Goal: Task Accomplishment & Management: Use online tool/utility

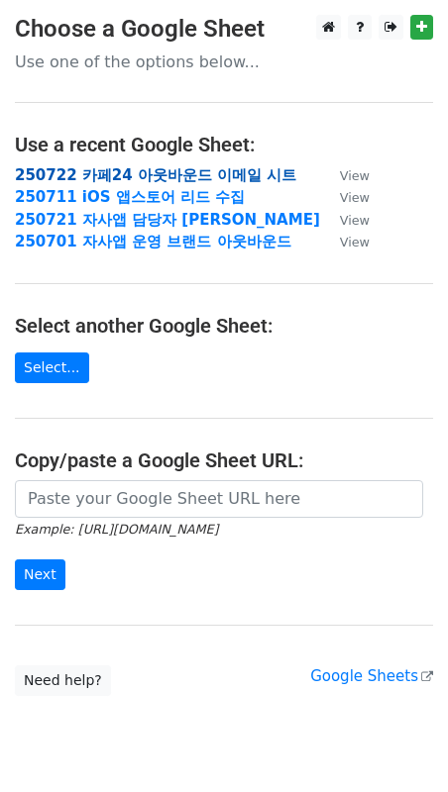
click at [71, 174] on strong "250722 카페24 아웃바운드 이메일 시트" at bounding box center [155, 175] width 281 height 18
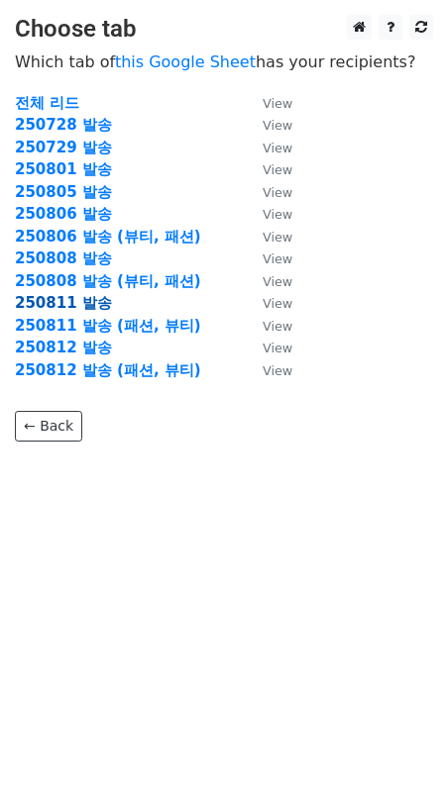
click at [69, 304] on strong "250811 발송" at bounding box center [63, 303] width 97 height 18
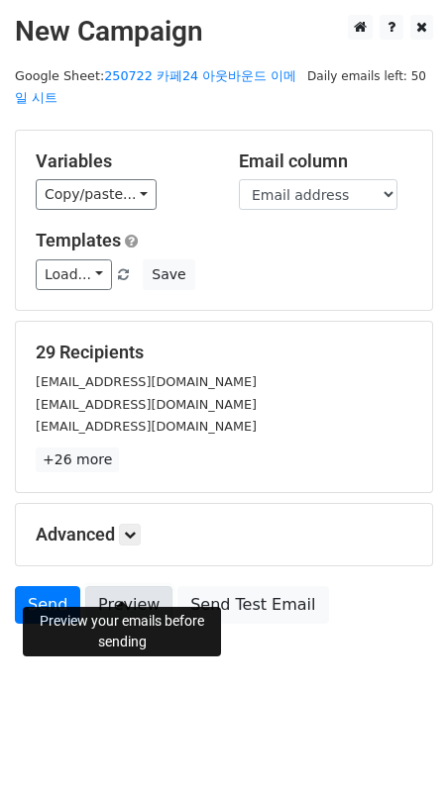
click at [131, 586] on link "Preview" at bounding box center [128, 605] width 87 height 38
click at [121, 586] on link "Preview" at bounding box center [128, 605] width 87 height 38
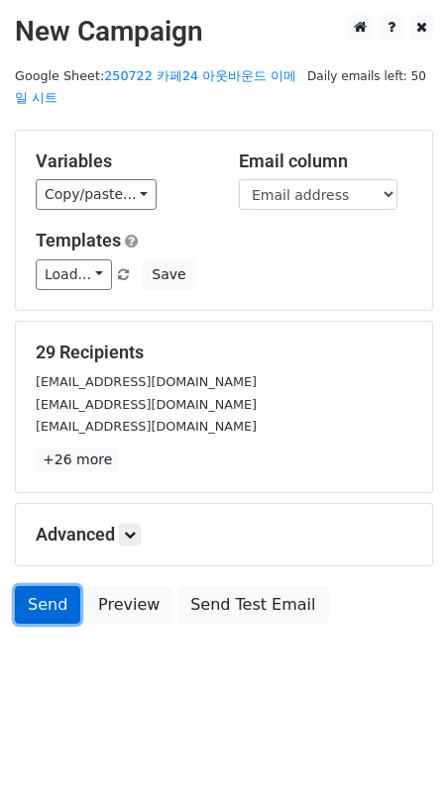
click at [41, 586] on link "Send" at bounding box center [47, 605] width 65 height 38
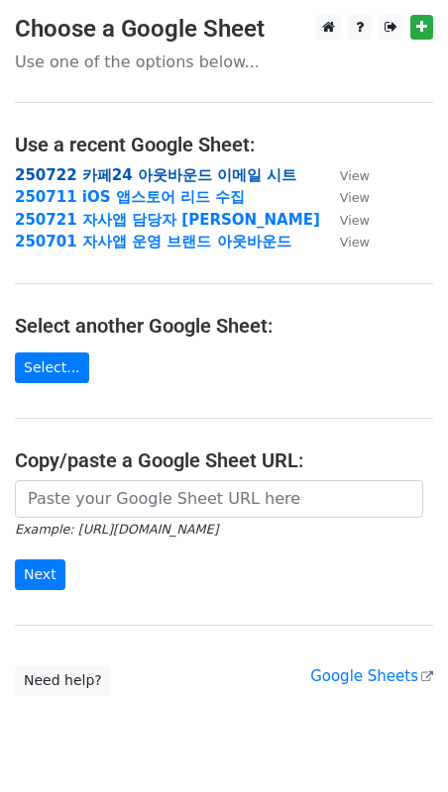
click at [105, 172] on strong "250722 카페24 아웃바운드 이메일 시트" at bounding box center [155, 175] width 281 height 18
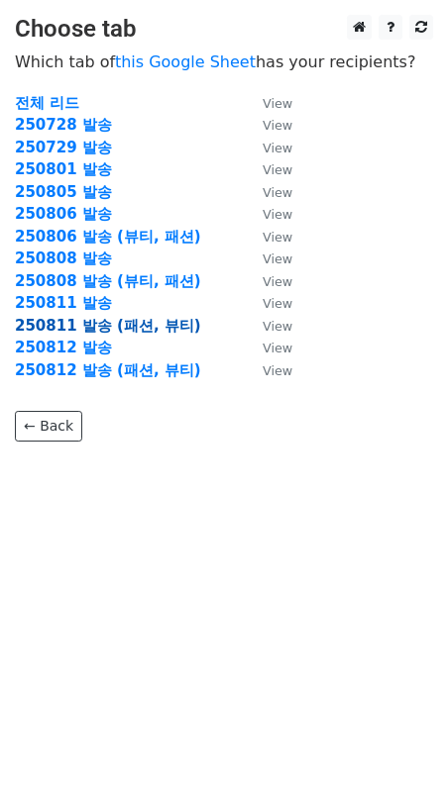
click at [139, 326] on strong "250811 발송 (패션, 뷰티)" at bounding box center [108, 326] width 186 height 18
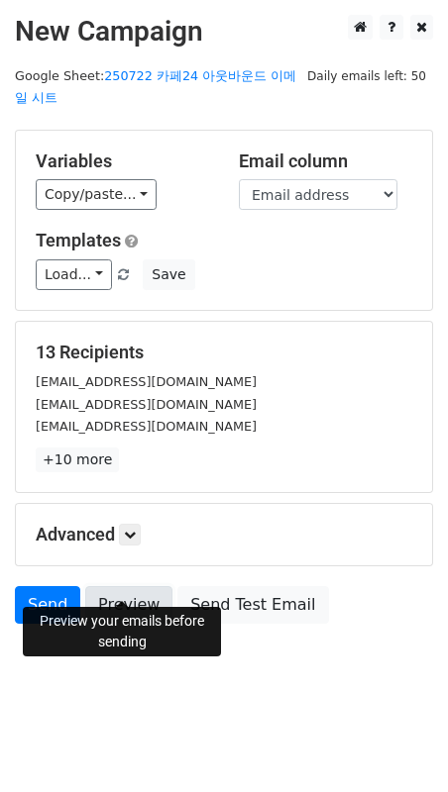
click at [133, 586] on link "Preview" at bounding box center [128, 605] width 87 height 38
click at [56, 588] on link "Send" at bounding box center [47, 605] width 65 height 38
